Goal: Task Accomplishment & Management: Manage account settings

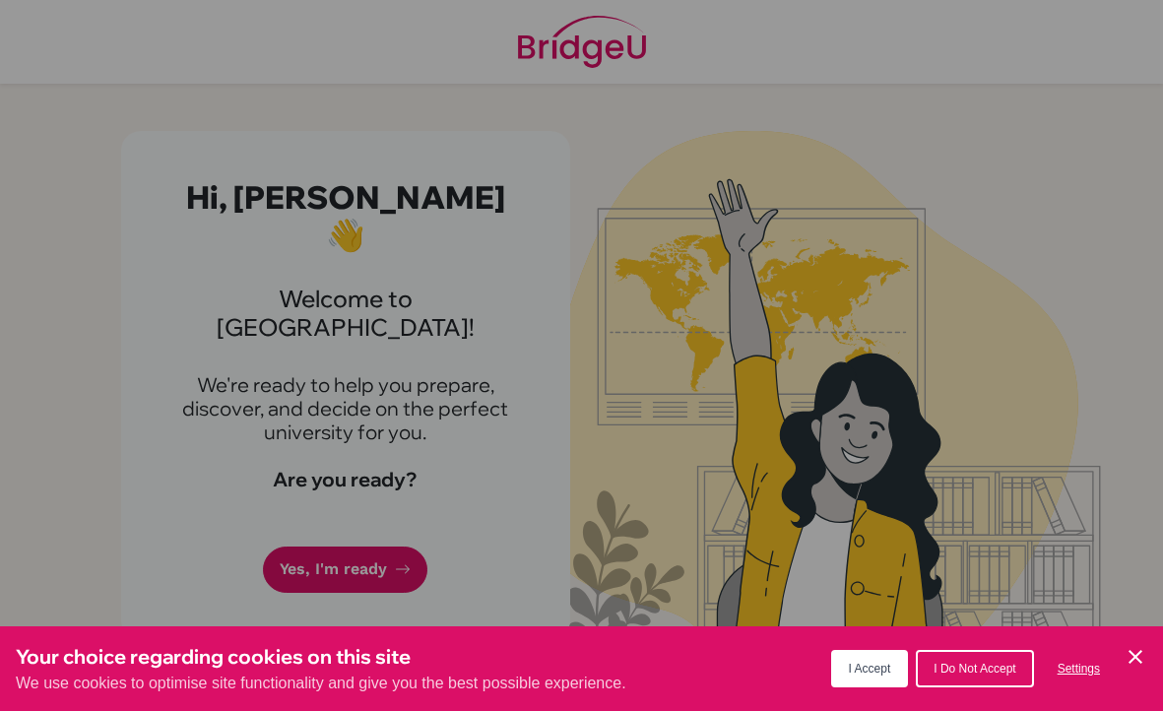
click at [865, 656] on button "I Accept" at bounding box center [870, 668] width 78 height 37
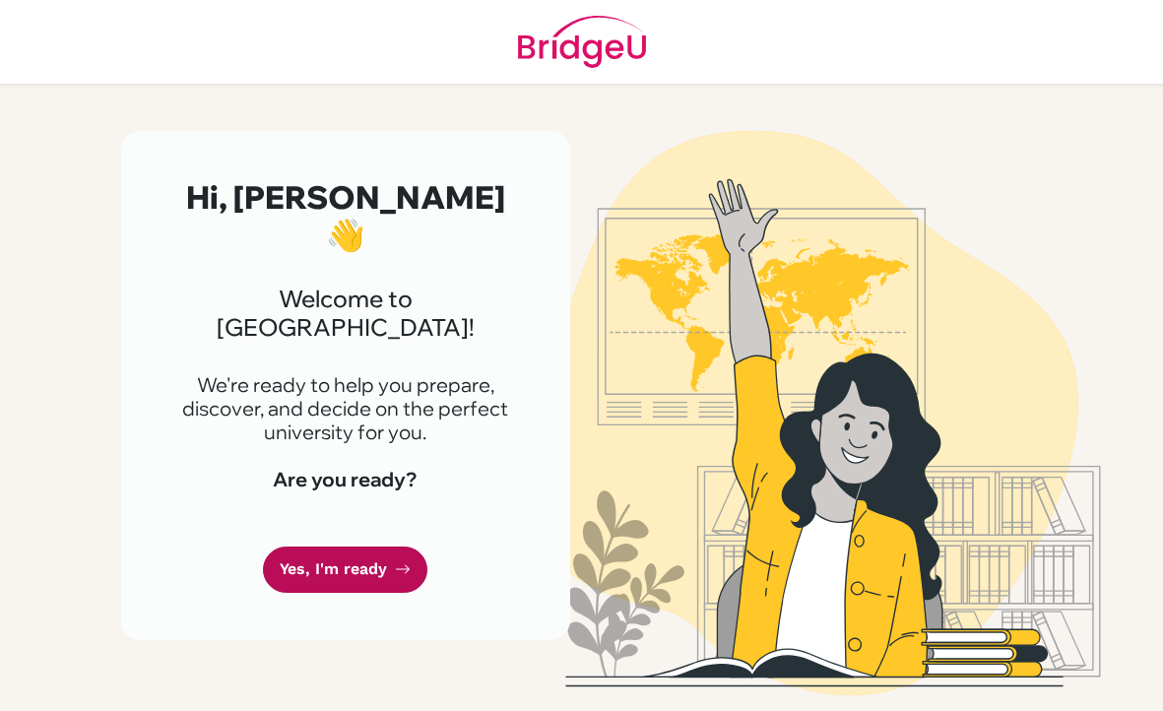
click at [405, 565] on icon at bounding box center [403, 569] width 14 height 9
click at [352, 547] on link "Yes, I'm ready" at bounding box center [345, 570] width 165 height 46
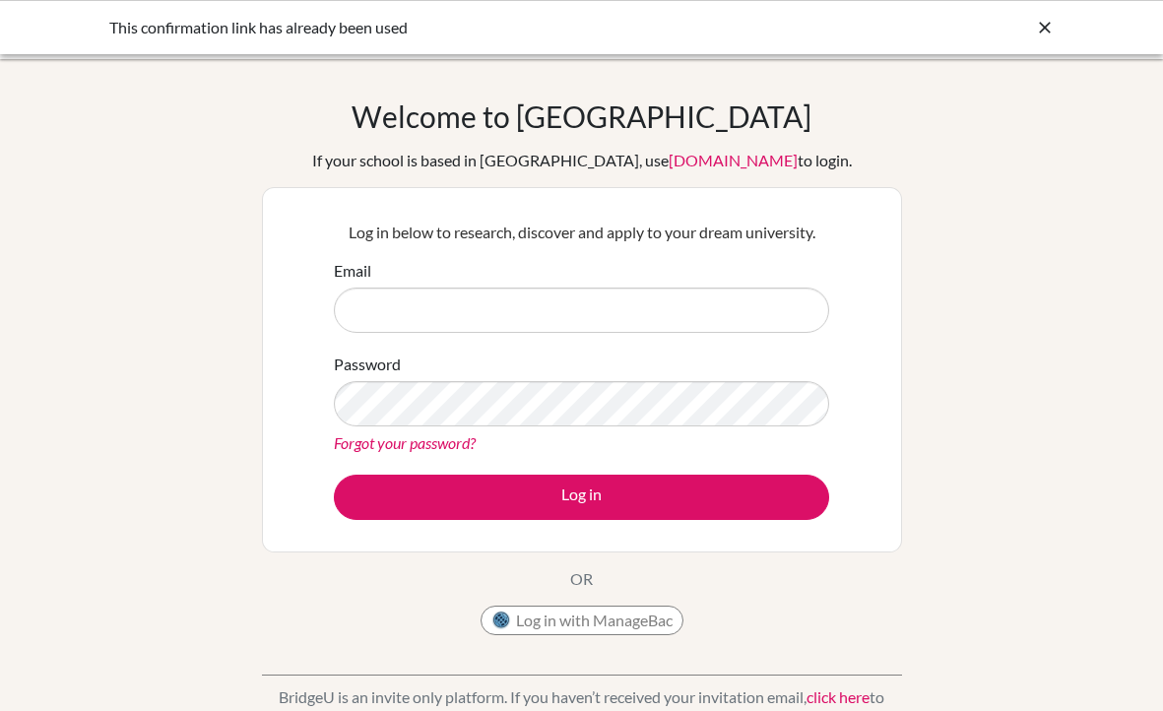
type input "[EMAIL_ADDRESS][DOMAIN_NAME]"
click at [462, 317] on input "Email" at bounding box center [582, 310] width 496 height 45
type input "rheakochhar05@gmail.com"
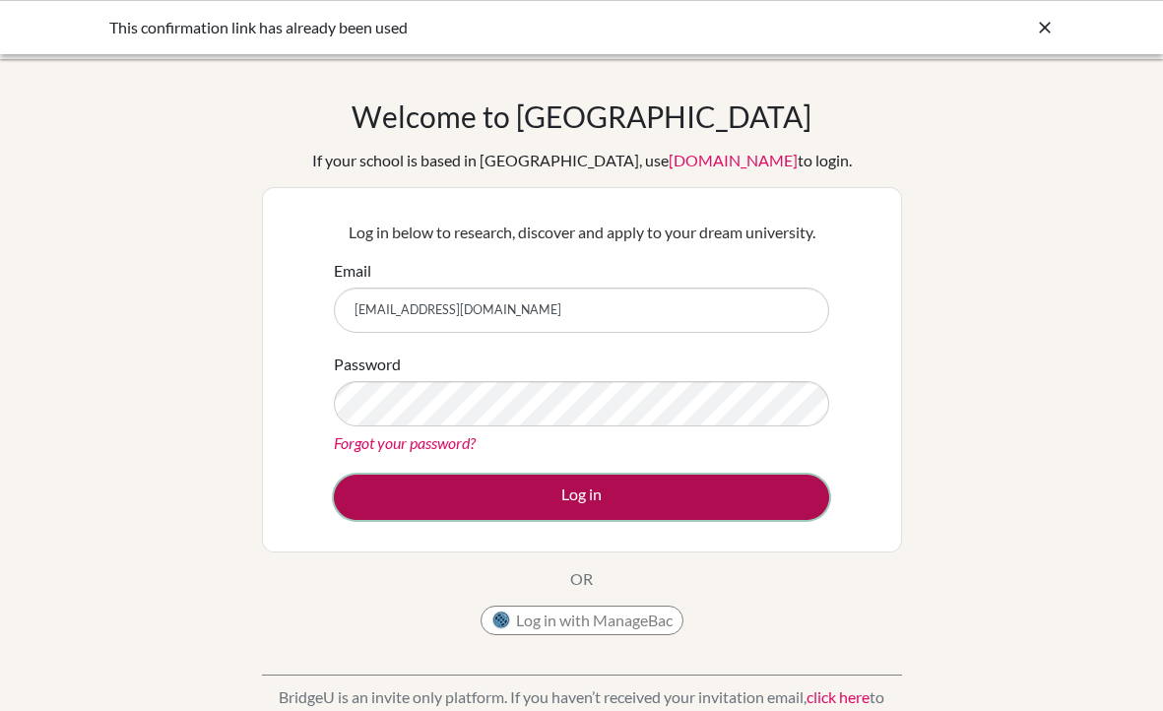
click at [510, 482] on button "Log in" at bounding box center [582, 497] width 496 height 45
